Goal: Download file/media

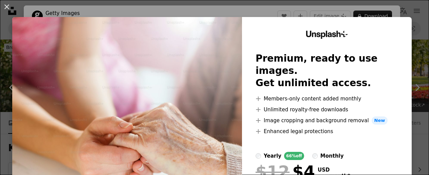
scroll to position [1600, 0]
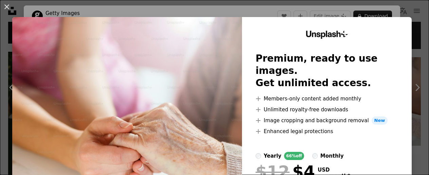
click at [412, 8] on div "An X shape Unsplash+ Premium, ready to use images. Get unlimited access. A plus…" at bounding box center [214, 87] width 429 height 175
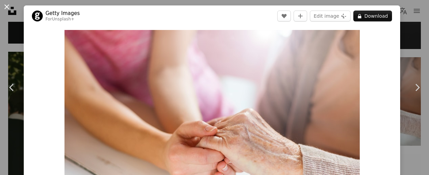
click at [8, 8] on button "An X shape" at bounding box center [7, 7] width 8 height 8
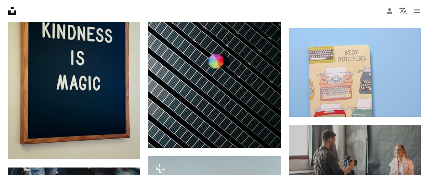
scroll to position [2733, 0]
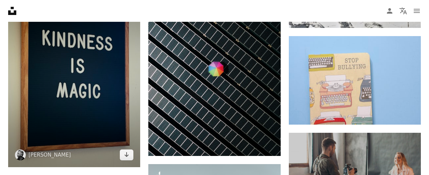
click at [53, 84] on img at bounding box center [74, 73] width 132 height 188
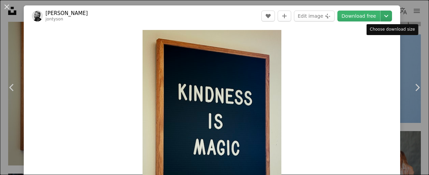
click at [391, 17] on icon "Chevron down" at bounding box center [386, 16] width 11 height 8
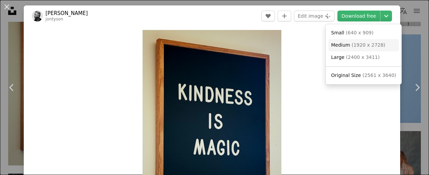
click at [358, 44] on span "( 1920 x 2728 )" at bounding box center [369, 44] width 34 height 5
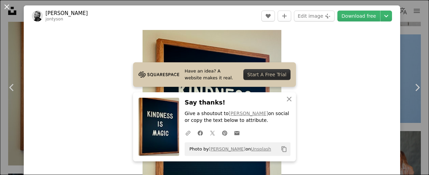
click at [6, 7] on button "An X shape" at bounding box center [7, 7] width 8 height 8
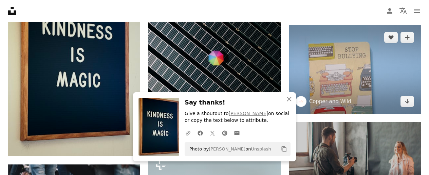
scroll to position [2732, 0]
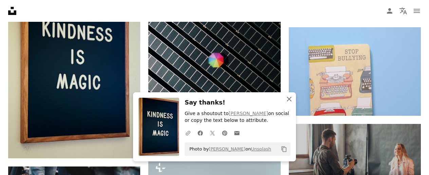
click at [290, 98] on icon "button" at bounding box center [289, 98] width 5 height 5
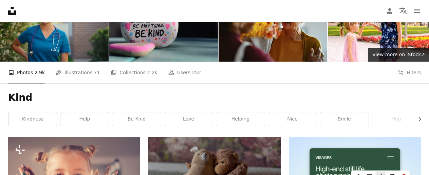
scroll to position [0, 0]
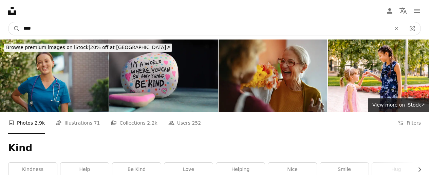
click at [212, 27] on input "****" at bounding box center [204, 28] width 369 height 13
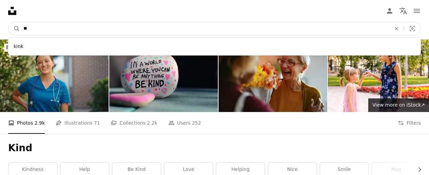
type input "*"
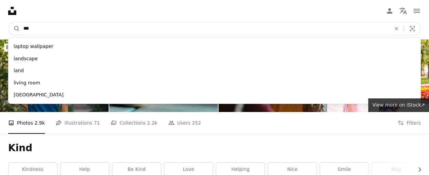
type input "****"
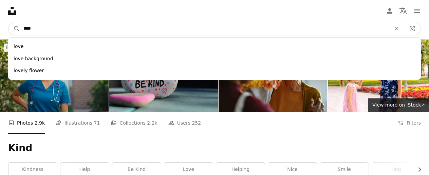
click button "A magnifying glass" at bounding box center [14, 28] width 12 height 13
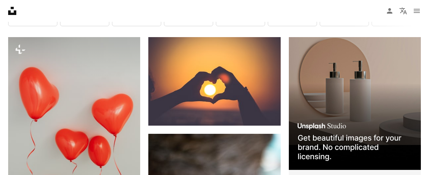
scroll to position [157, 0]
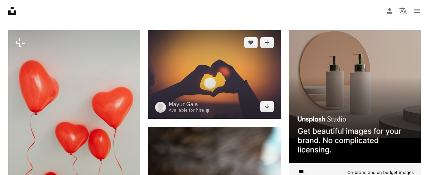
click at [230, 83] on img at bounding box center [214, 74] width 132 height 88
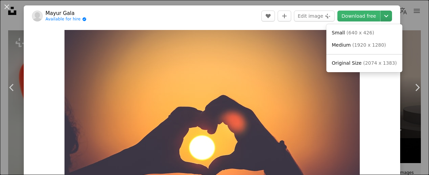
click at [392, 16] on icon "Chevron down" at bounding box center [386, 16] width 11 height 8
click at [346, 46] on span "Medium" at bounding box center [341, 44] width 19 height 5
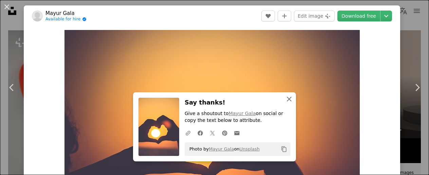
click at [288, 98] on icon "An X shape" at bounding box center [289, 99] width 8 height 8
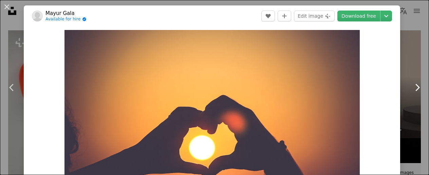
click at [418, 87] on icon "Chevron right" at bounding box center [417, 87] width 11 height 11
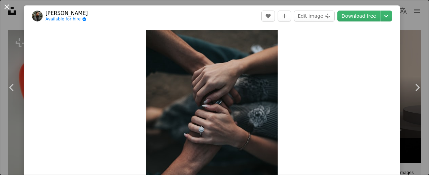
click at [7, 9] on button "An X shape" at bounding box center [7, 7] width 8 height 8
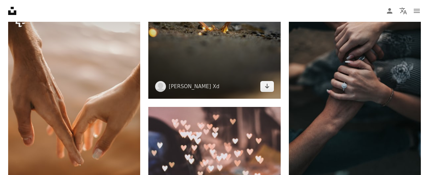
scroll to position [388, 0]
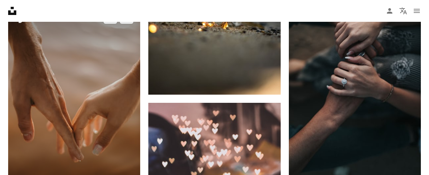
click at [109, 70] on img at bounding box center [74, 105] width 132 height 198
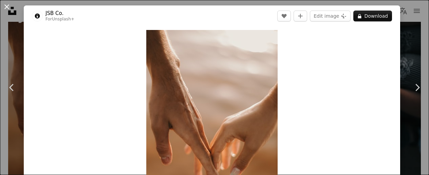
click at [5, 7] on button "An X shape" at bounding box center [7, 7] width 8 height 8
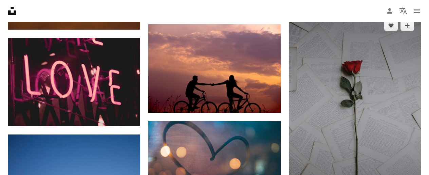
scroll to position [553, 0]
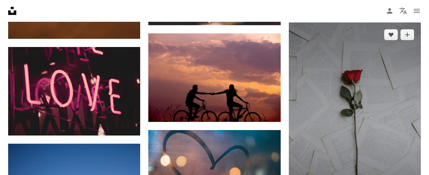
click at [336, 122] on img at bounding box center [355, 119] width 132 height 195
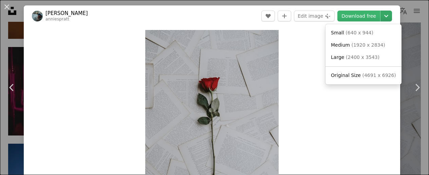
click at [392, 16] on icon "Chevron down" at bounding box center [386, 16] width 11 height 8
click at [363, 42] on span "( 1920 x 2834 )" at bounding box center [369, 44] width 34 height 5
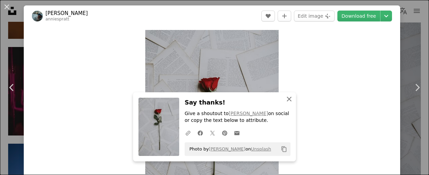
click at [289, 97] on icon "An X shape" at bounding box center [289, 99] width 8 height 8
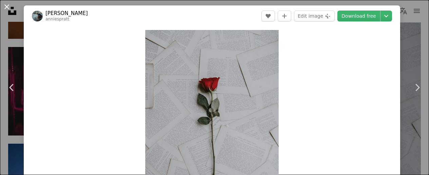
click at [4, 6] on button "An X shape" at bounding box center [7, 7] width 8 height 8
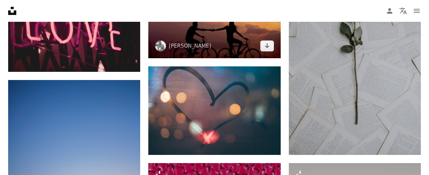
scroll to position [623, 0]
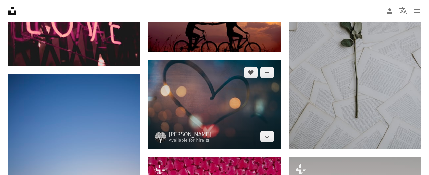
click at [210, 94] on img at bounding box center [214, 104] width 132 height 88
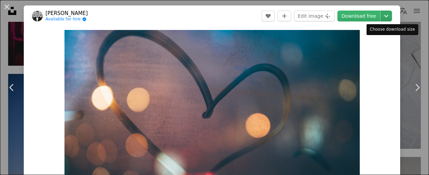
click at [389, 16] on icon "Choose download size" at bounding box center [386, 16] width 4 height 2
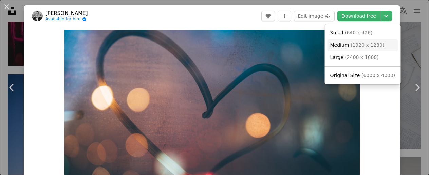
click at [345, 44] on span "Medium" at bounding box center [339, 44] width 19 height 5
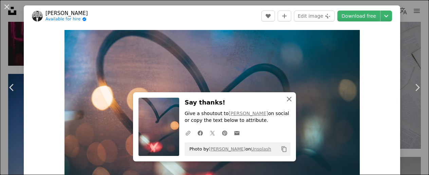
click at [289, 99] on icon "button" at bounding box center [289, 98] width 5 height 5
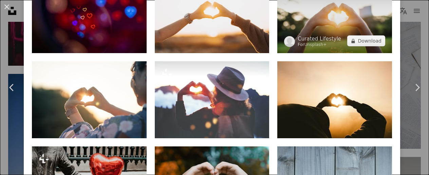
scroll to position [594, 0]
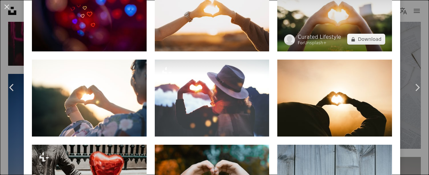
click at [342, 31] on img at bounding box center [334, 13] width 115 height 76
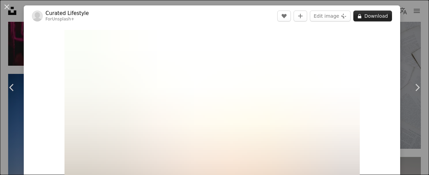
click at [379, 17] on button "A lock Download" at bounding box center [373, 16] width 39 height 11
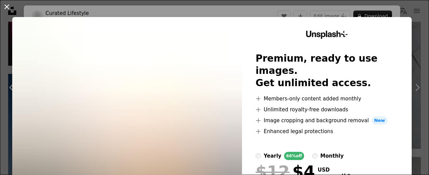
click at [4, 7] on button "An X shape" at bounding box center [7, 7] width 8 height 8
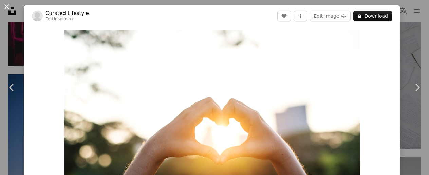
click at [5, 6] on button "An X shape" at bounding box center [7, 7] width 8 height 8
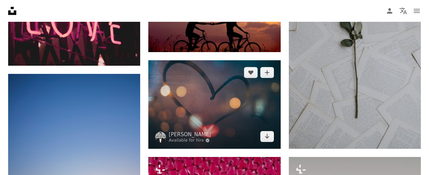
click at [210, 85] on img at bounding box center [214, 104] width 132 height 88
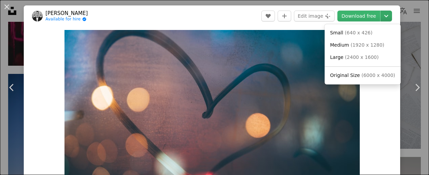
click at [391, 17] on icon "Chevron down" at bounding box center [386, 16] width 11 height 8
click at [370, 44] on span "( 1920 x 1280 )" at bounding box center [368, 44] width 34 height 5
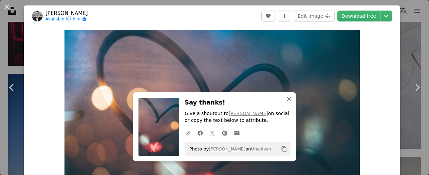
click at [287, 100] on icon "An X shape" at bounding box center [289, 99] width 8 height 8
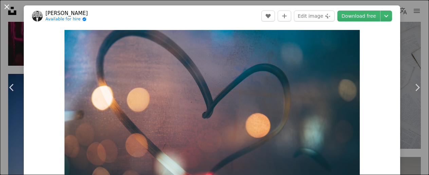
click at [7, 7] on button "An X shape" at bounding box center [7, 7] width 8 height 8
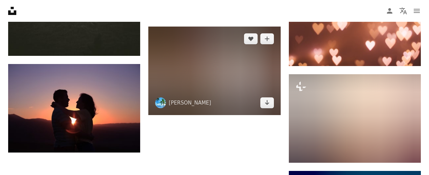
scroll to position [1043, 0]
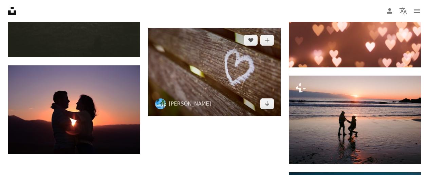
click at [230, 61] on img at bounding box center [214, 72] width 132 height 88
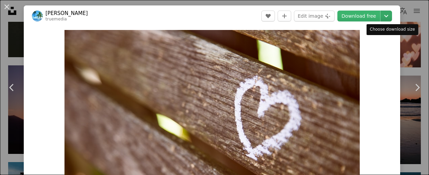
click at [390, 16] on icon "Chevron down" at bounding box center [386, 16] width 11 height 8
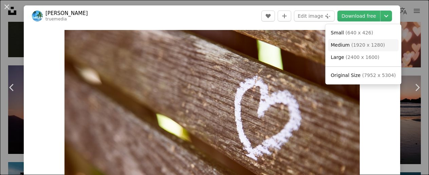
click at [356, 46] on span "( 1920 x 1280 )" at bounding box center [369, 44] width 34 height 5
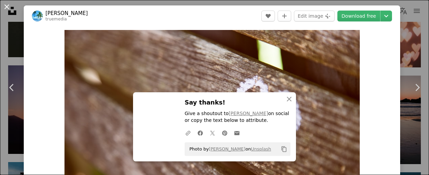
click at [5, 6] on button "An X shape" at bounding box center [7, 7] width 8 height 8
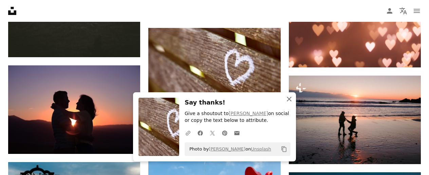
click at [289, 99] on icon "An X shape" at bounding box center [289, 99] width 8 height 8
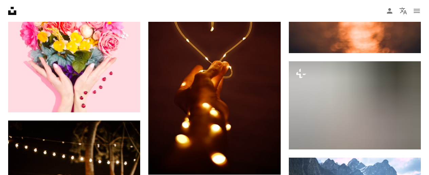
scroll to position [2077, 0]
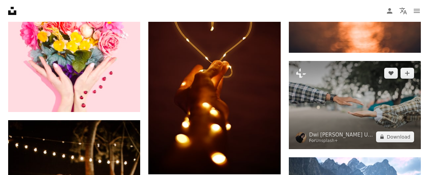
click at [356, 107] on img at bounding box center [355, 105] width 132 height 88
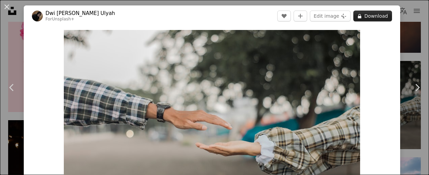
click at [386, 17] on button "A lock Download" at bounding box center [373, 16] width 39 height 11
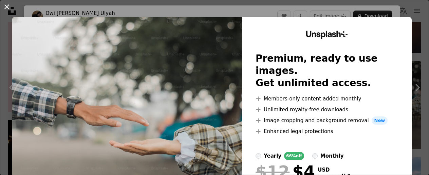
click at [7, 6] on button "An X shape" at bounding box center [7, 7] width 8 height 8
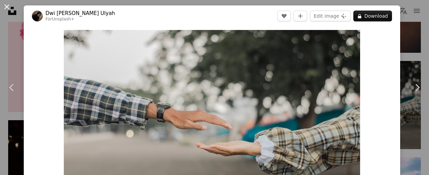
click at [4, 5] on button "An X shape" at bounding box center [7, 7] width 8 height 8
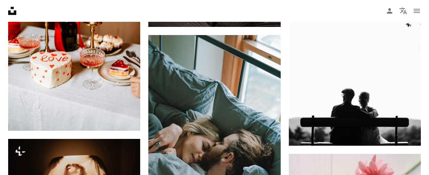
scroll to position [3037, 0]
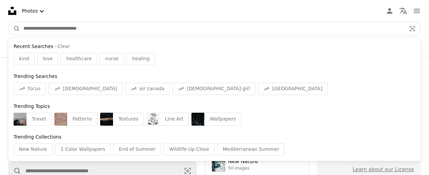
click at [75, 26] on input "Find visuals sitewide" at bounding box center [212, 28] width 384 height 13
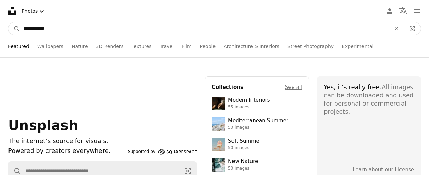
type input "**********"
click button "A magnifying glass" at bounding box center [14, 28] width 12 height 13
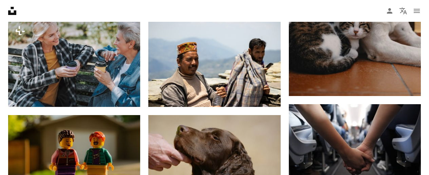
scroll to position [469, 0]
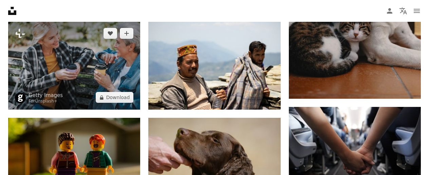
click at [100, 62] on img at bounding box center [74, 65] width 132 height 88
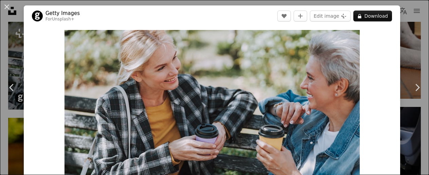
scroll to position [0, 0]
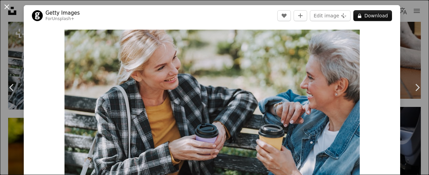
click at [7, 6] on button "An X shape" at bounding box center [7, 7] width 8 height 8
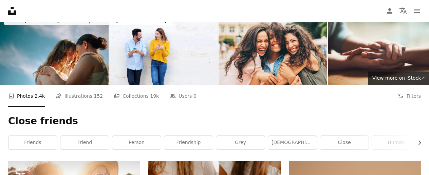
scroll to position [29, 0]
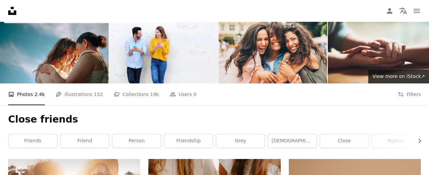
click at [97, 108] on div "Close friends Chevron right friends friend person friendship grey [DEMOGRAPHIC_…" at bounding box center [214, 132] width 429 height 54
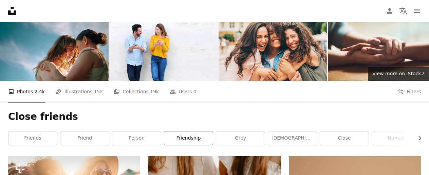
click at [191, 141] on link "friendship" at bounding box center [188, 138] width 49 height 14
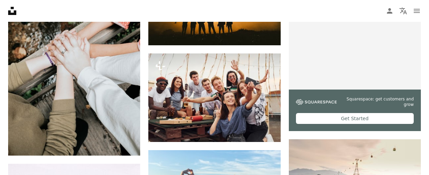
scroll to position [232, 0]
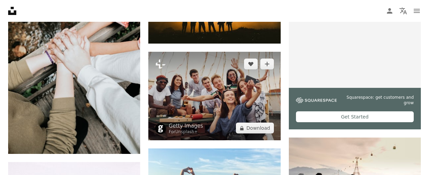
click at [221, 99] on img at bounding box center [214, 96] width 132 height 88
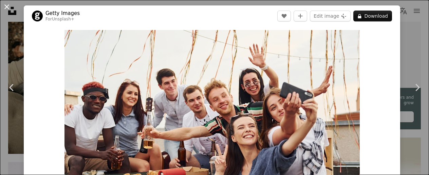
click at [8, 7] on button "An X shape" at bounding box center [7, 7] width 8 height 8
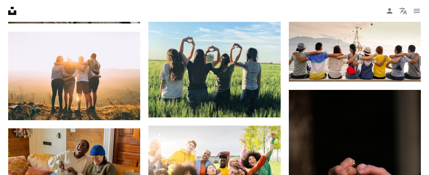
scroll to position [362, 0]
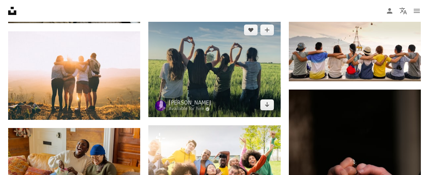
click at [239, 51] on img at bounding box center [214, 67] width 132 height 99
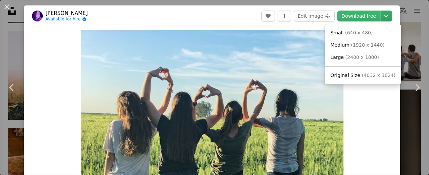
click at [392, 15] on icon "Chevron down" at bounding box center [386, 16] width 11 height 8
click at [356, 44] on span "( 1920 x 1440 )" at bounding box center [368, 44] width 34 height 5
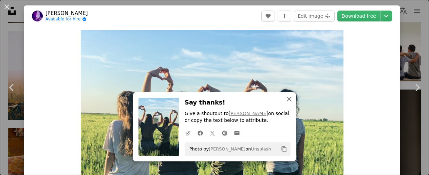
click at [289, 100] on icon "An X shape" at bounding box center [289, 99] width 8 height 8
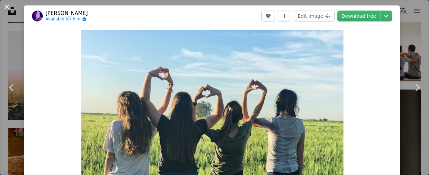
click at [7, 7] on button "An X shape" at bounding box center [7, 7] width 8 height 8
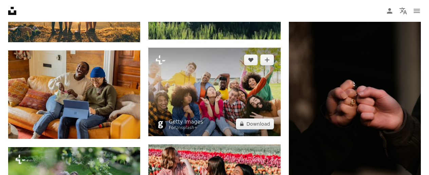
scroll to position [440, 0]
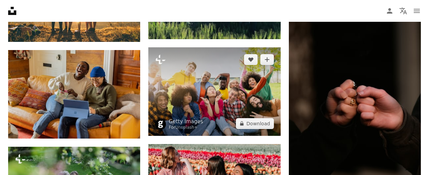
click at [216, 67] on img at bounding box center [214, 91] width 132 height 88
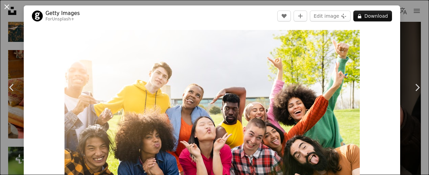
click at [7, 5] on button "An X shape" at bounding box center [7, 7] width 8 height 8
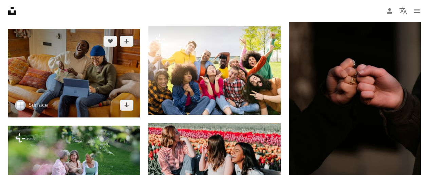
scroll to position [463, 0]
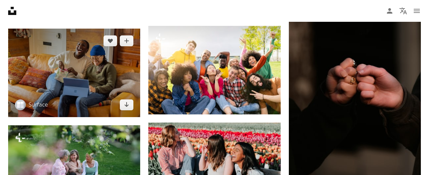
click at [93, 74] on img at bounding box center [74, 73] width 132 height 88
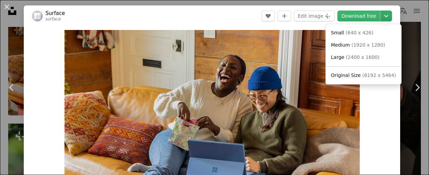
click at [391, 15] on icon "Chevron down" at bounding box center [386, 16] width 11 height 8
click at [362, 44] on span "( 1920 x 1280 )" at bounding box center [369, 44] width 34 height 5
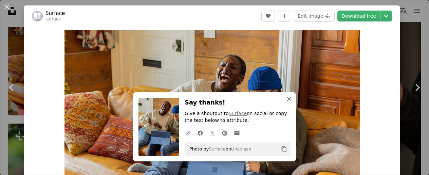
click at [288, 98] on icon "An X shape" at bounding box center [289, 99] width 8 height 8
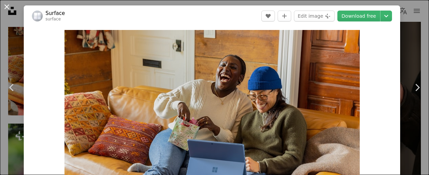
click at [5, 7] on button "An X shape" at bounding box center [7, 7] width 8 height 8
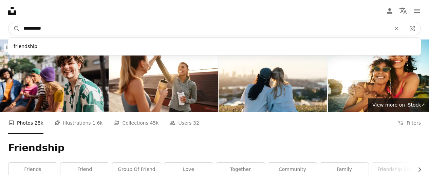
drag, startPoint x: 77, startPoint y: 26, endPoint x: 43, endPoint y: 32, distance: 34.1
click at [18, 26] on form "**********" at bounding box center [214, 29] width 413 height 14
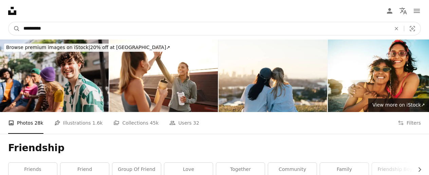
type input "**********"
click button "A magnifying glass" at bounding box center [14, 28] width 12 height 13
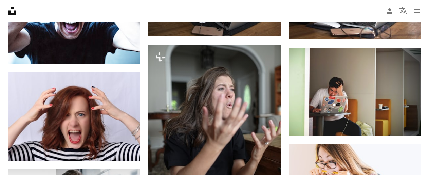
scroll to position [434, 0]
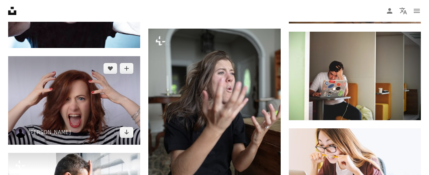
click at [112, 102] on img at bounding box center [74, 100] width 132 height 88
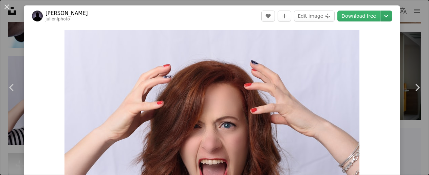
click at [391, 17] on icon "Chevron down" at bounding box center [386, 16] width 11 height 8
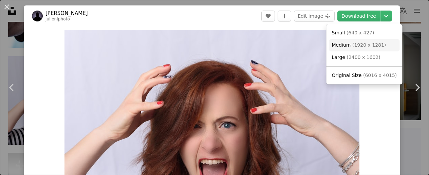
click at [371, 43] on span "( 1920 x 1281 )" at bounding box center [370, 44] width 34 height 5
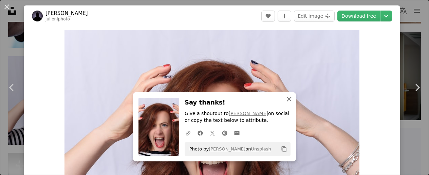
click at [290, 101] on icon "An X shape" at bounding box center [289, 99] width 8 height 8
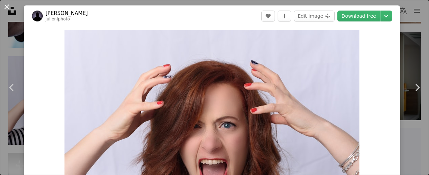
click at [8, 8] on button "An X shape" at bounding box center [7, 7] width 8 height 8
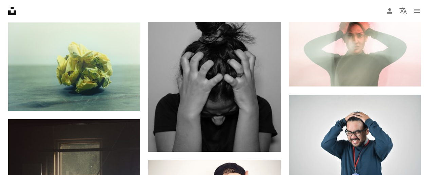
scroll to position [662, 0]
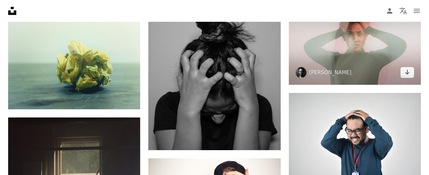
click at [360, 45] on img at bounding box center [355, 40] width 132 height 88
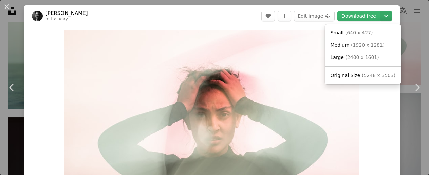
click at [392, 16] on icon "Chevron down" at bounding box center [386, 16] width 11 height 8
click at [364, 42] on span "( 1920 x 1281 )" at bounding box center [368, 44] width 34 height 5
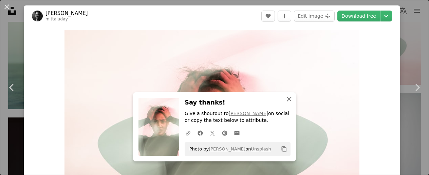
click at [292, 99] on icon "An X shape" at bounding box center [289, 99] width 8 height 8
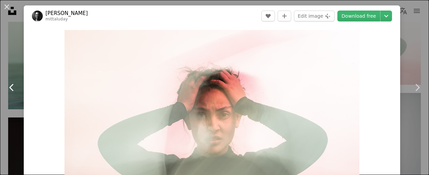
click at [10, 87] on icon at bounding box center [11, 87] width 4 height 7
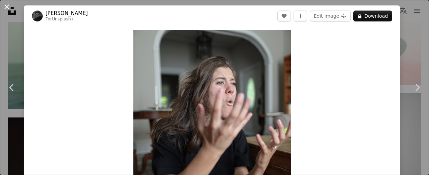
click at [9, 8] on button "An X shape" at bounding box center [7, 7] width 8 height 8
